Goal: Information Seeking & Learning: Understand process/instructions

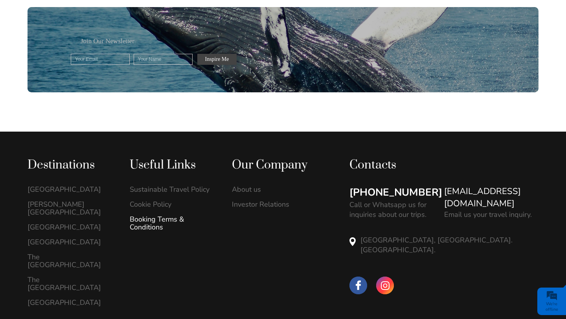
click at [163, 216] on link "Booking Terms & Conditions" at bounding box center [173, 224] width 86 height 16
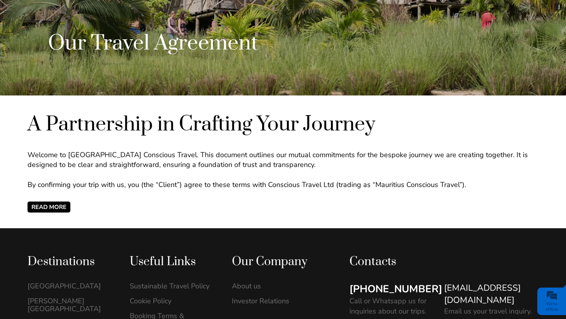
scroll to position [232, 0]
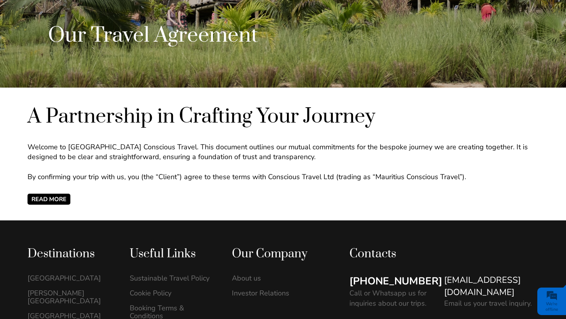
click at [67, 202] on span "READ MORE" at bounding box center [49, 199] width 43 height 11
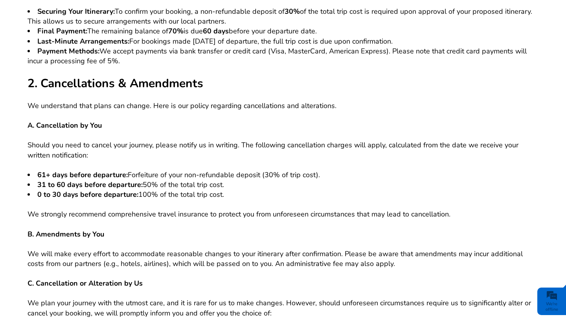
scroll to position [465, 0]
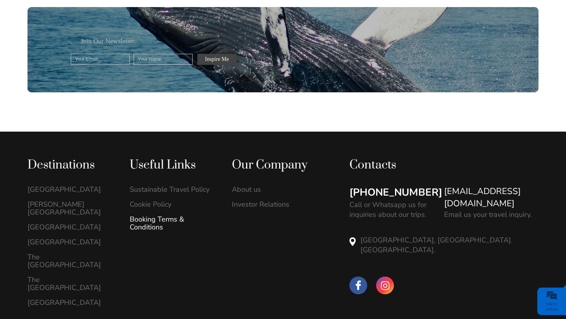
click at [149, 216] on link "Booking Terms & Conditions" at bounding box center [173, 224] width 86 height 16
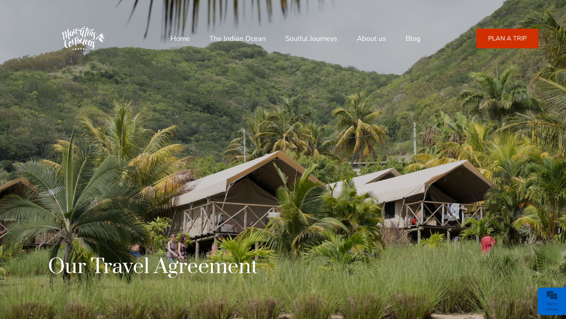
scroll to position [358, 0]
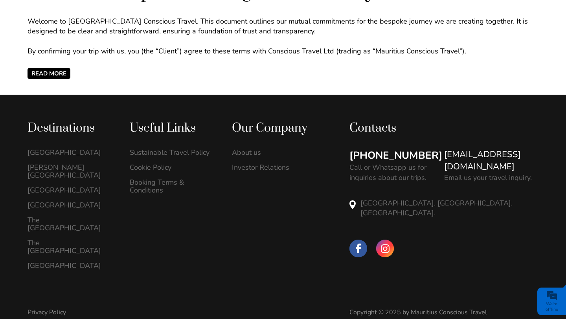
click at [63, 74] on span "READ MORE" at bounding box center [49, 73] width 43 height 11
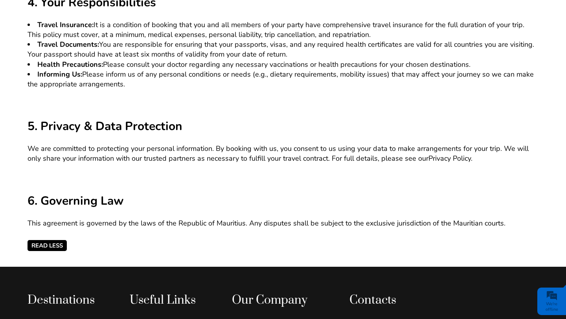
scroll to position [981, 0]
